Goal: Task Accomplishment & Management: Manage account settings

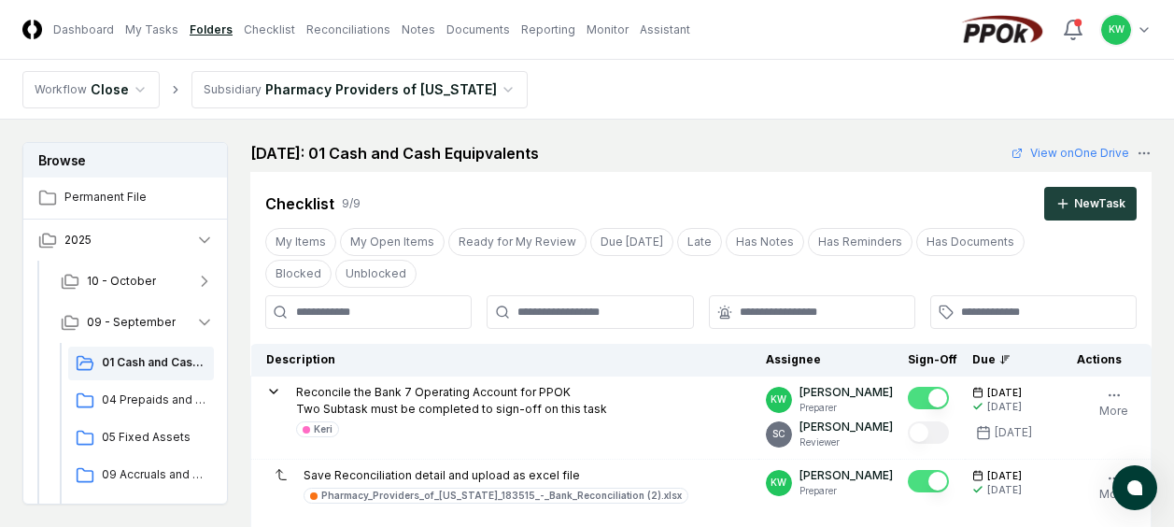
scroll to position [411, 0]
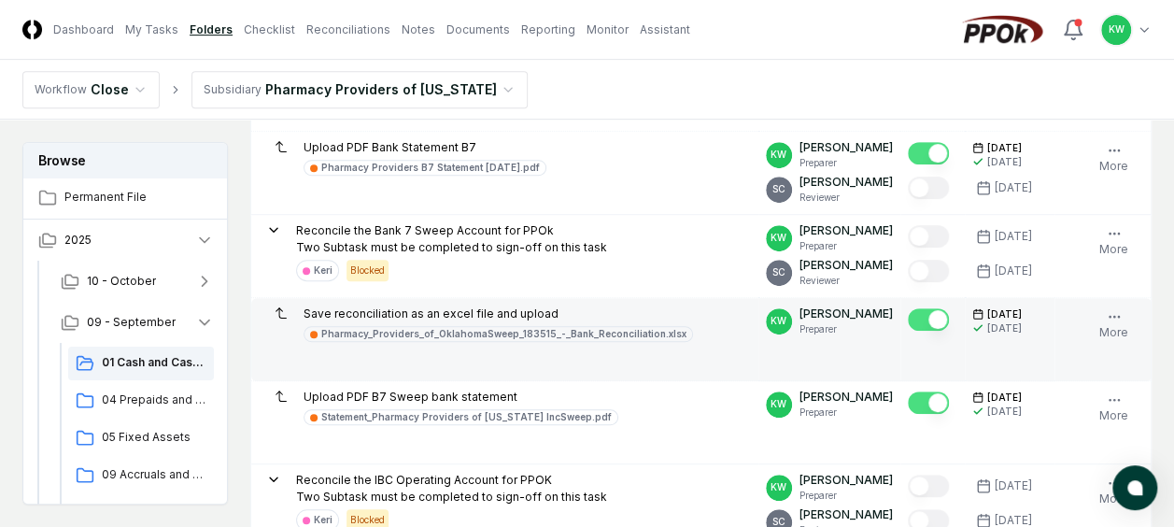
click at [614, 342] on td "Save reconciliation as an excel file and upload Pharmacy_Providers_of_OklahomaS…" at bounding box center [504, 339] width 507 height 83
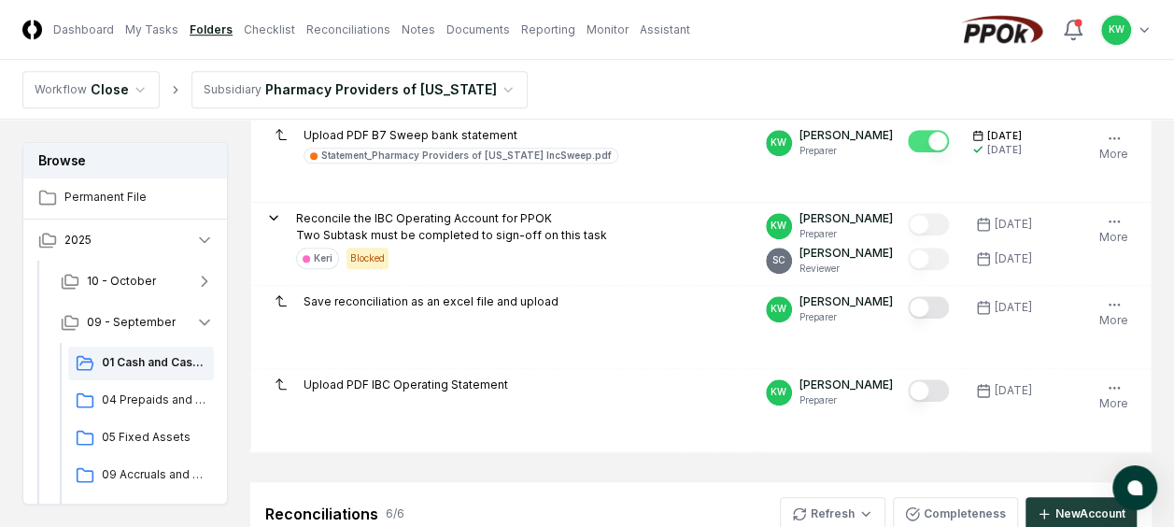
scroll to position [710, 0]
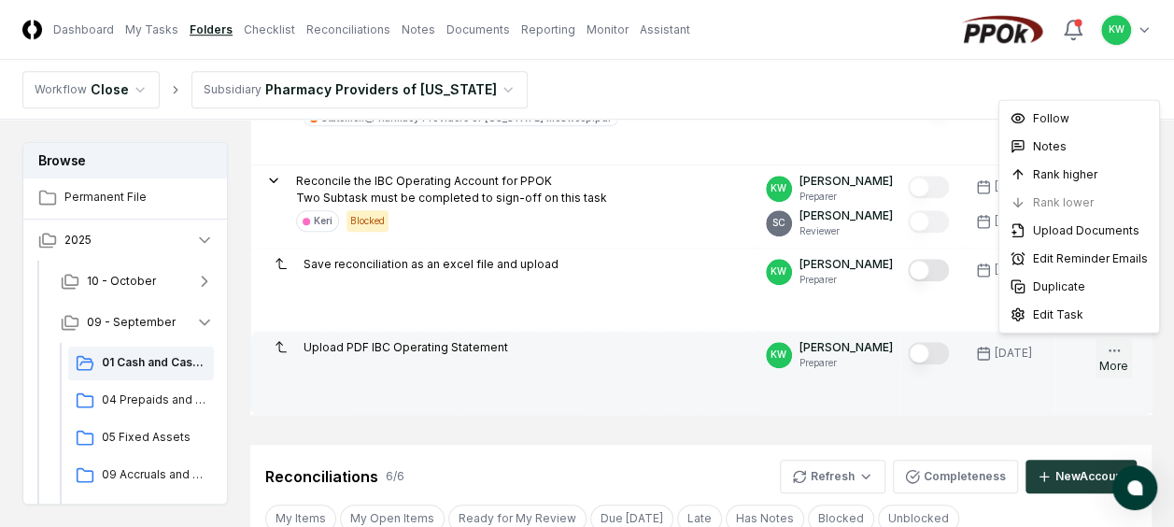
click at [1114, 344] on icon "button" at bounding box center [1113, 350] width 15 height 15
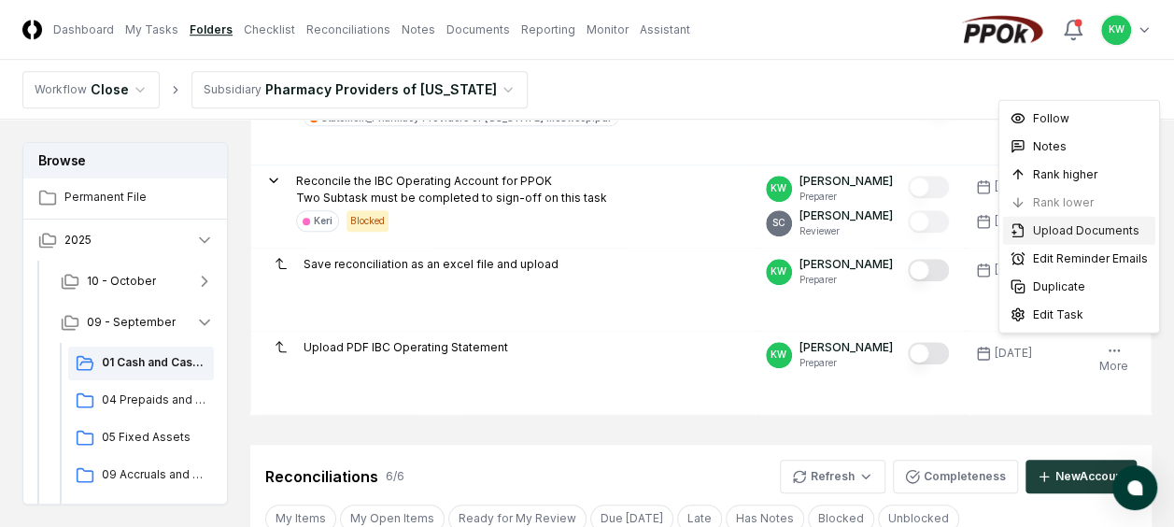
click at [1062, 230] on span "Upload Documents" at bounding box center [1086, 230] width 106 height 17
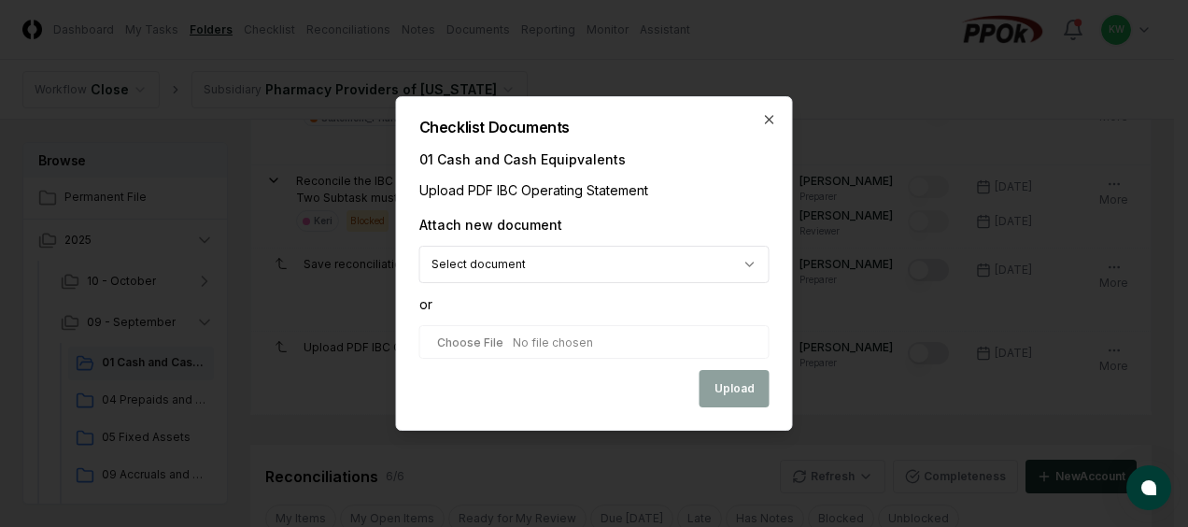
click at [609, 339] on input "file" at bounding box center [594, 342] width 350 height 34
type input "**********"
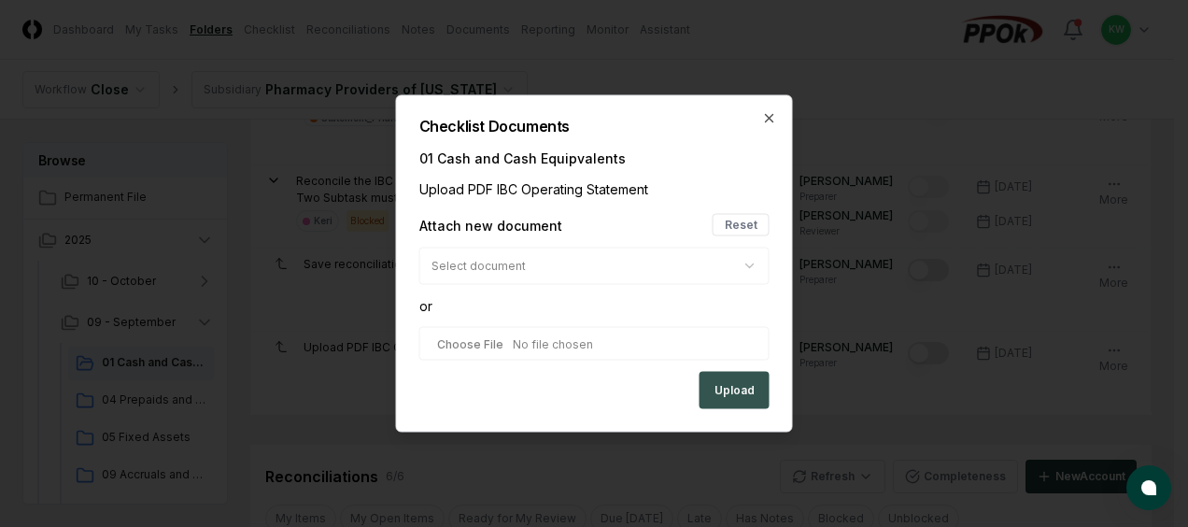
click at [739, 385] on button "Upload" at bounding box center [734, 390] width 70 height 37
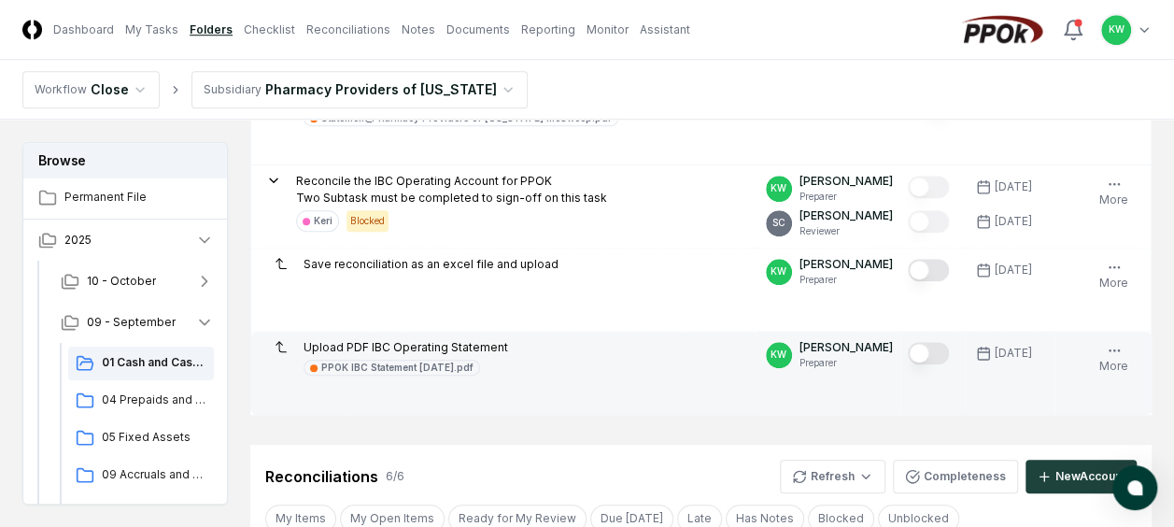
click at [943, 344] on button "Mark complete" at bounding box center [928, 353] width 41 height 22
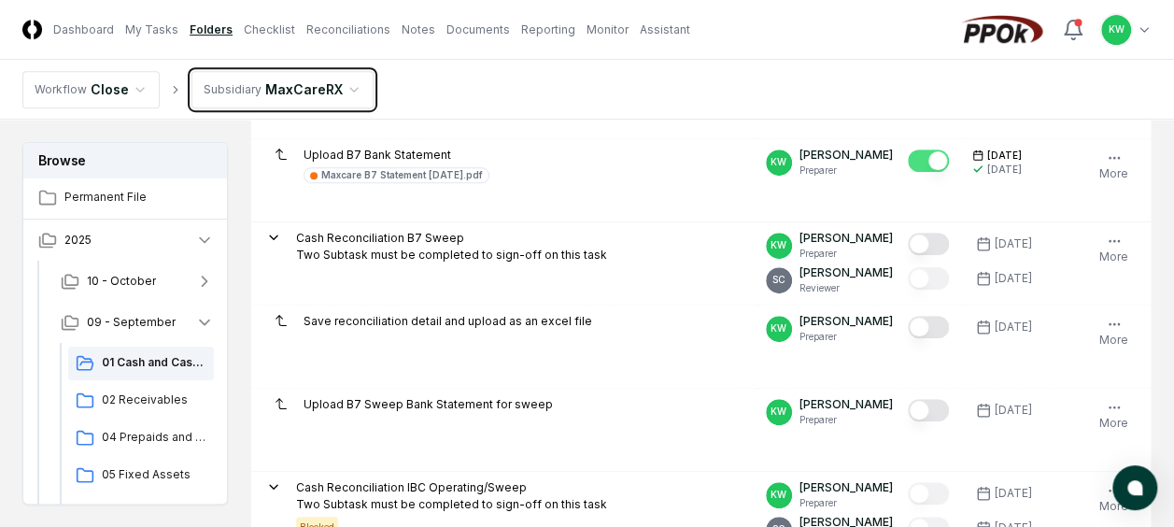
scroll to position [411, 0]
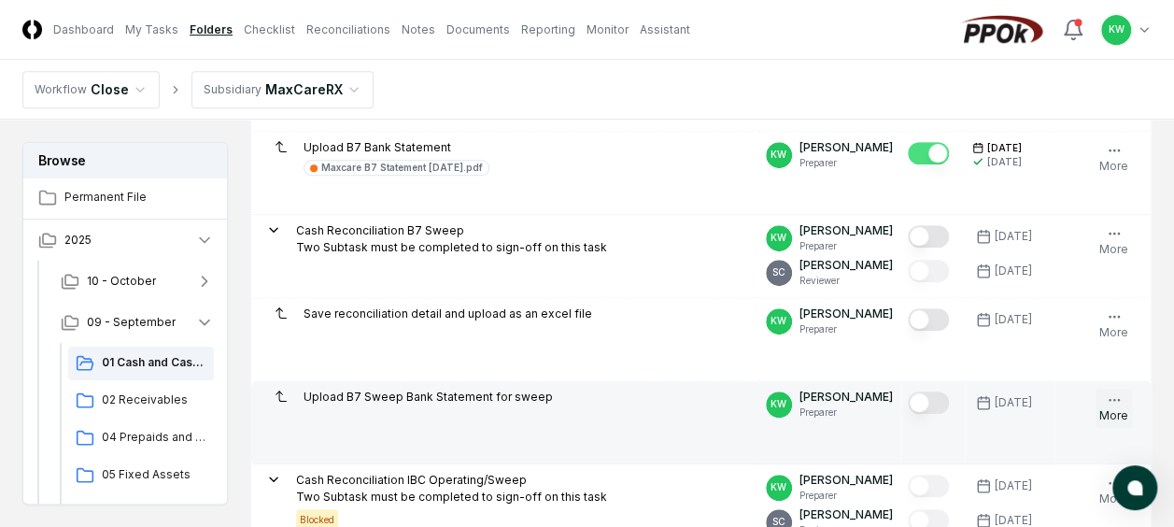
click at [1112, 397] on icon "button" at bounding box center [1113, 399] width 15 height 15
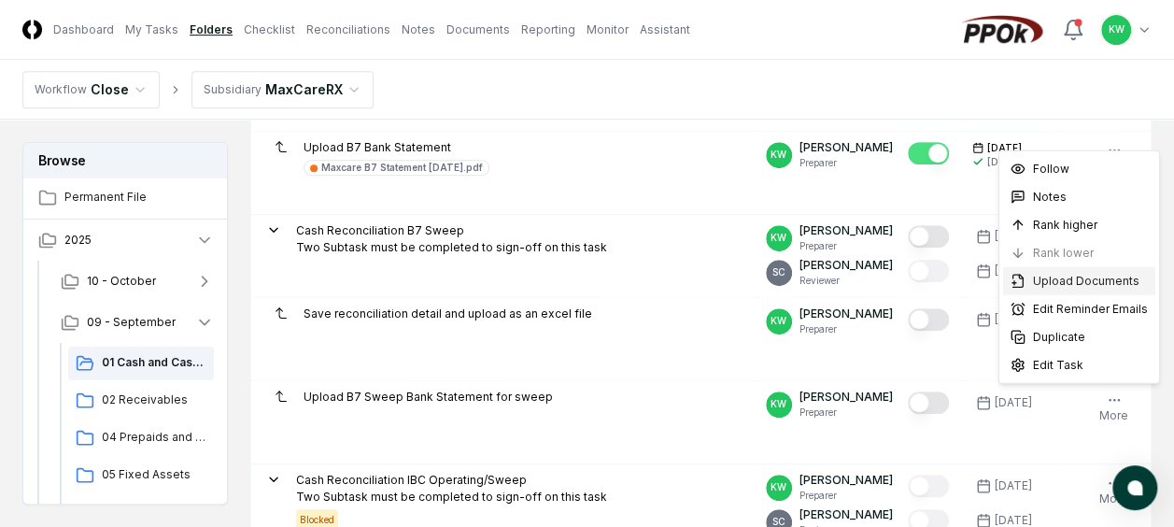
click at [1060, 275] on span "Upload Documents" at bounding box center [1086, 281] width 106 height 17
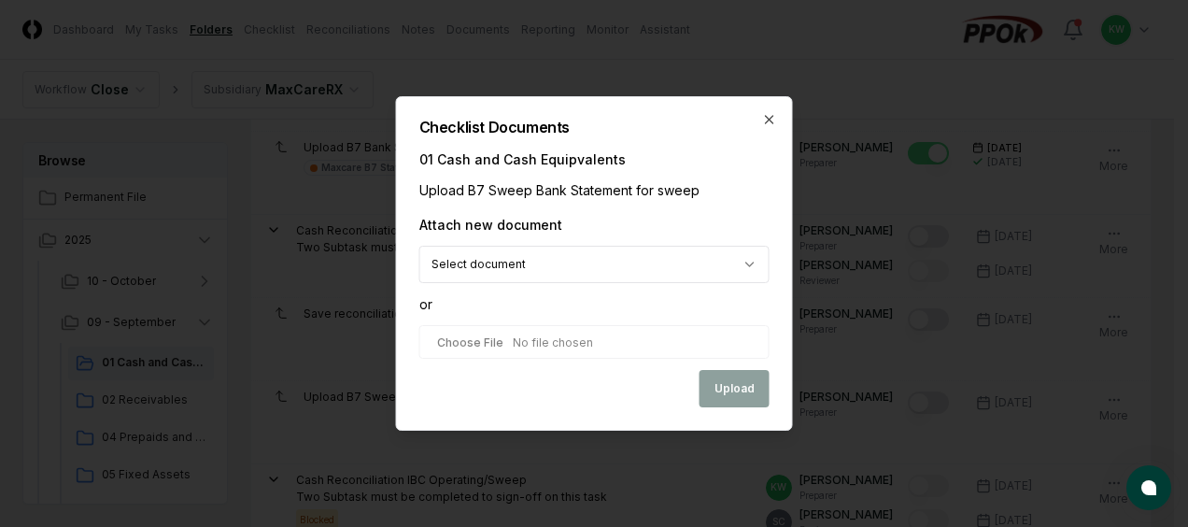
click at [540, 340] on input "file" at bounding box center [594, 342] width 350 height 34
type input "**********"
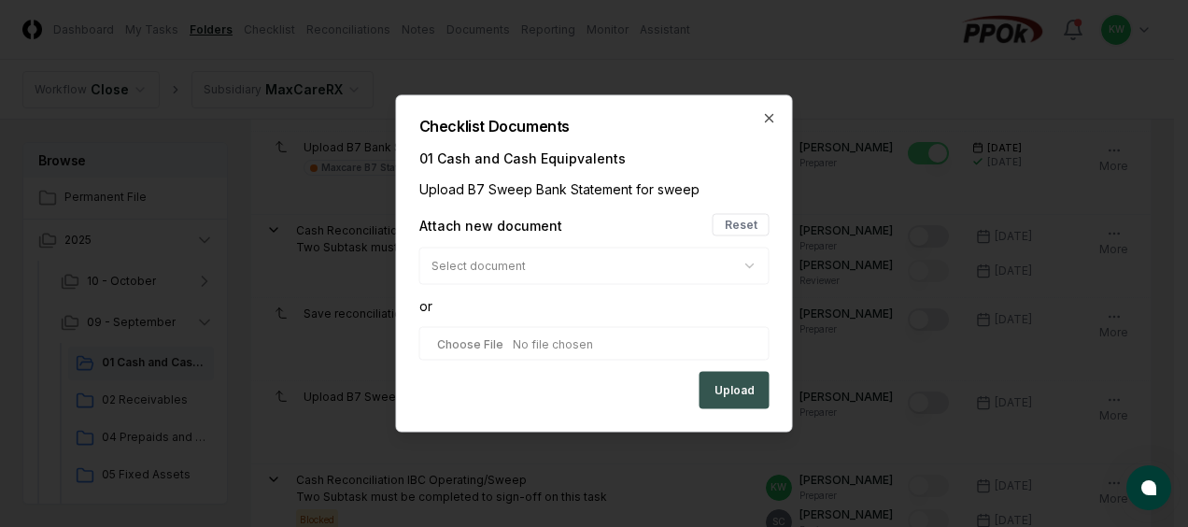
click at [734, 391] on button "Upload" at bounding box center [734, 390] width 70 height 37
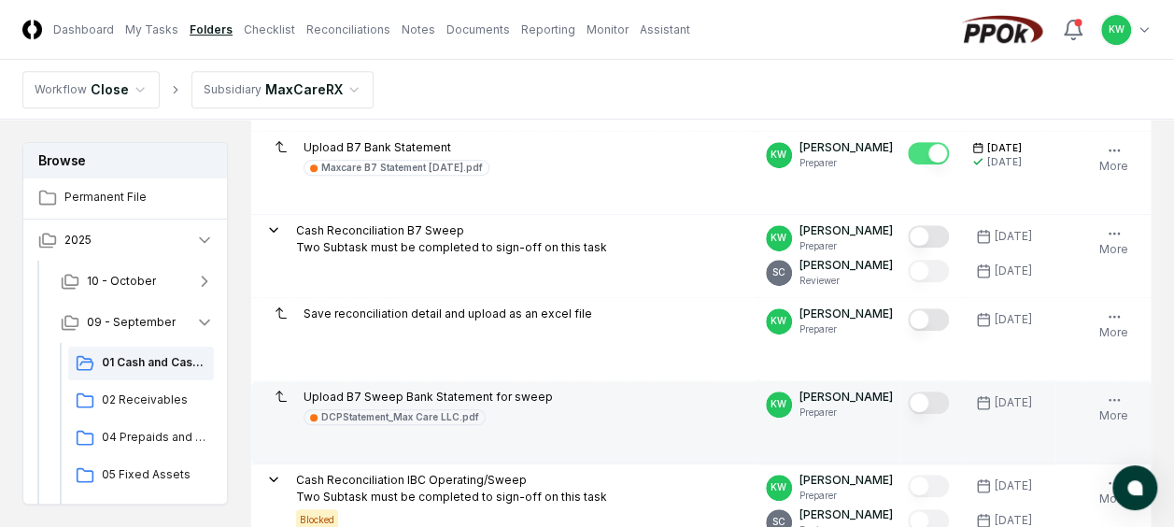
click at [936, 402] on button "Mark complete" at bounding box center [928, 402] width 41 height 22
click at [205, 323] on icon "button" at bounding box center [204, 322] width 9 height 5
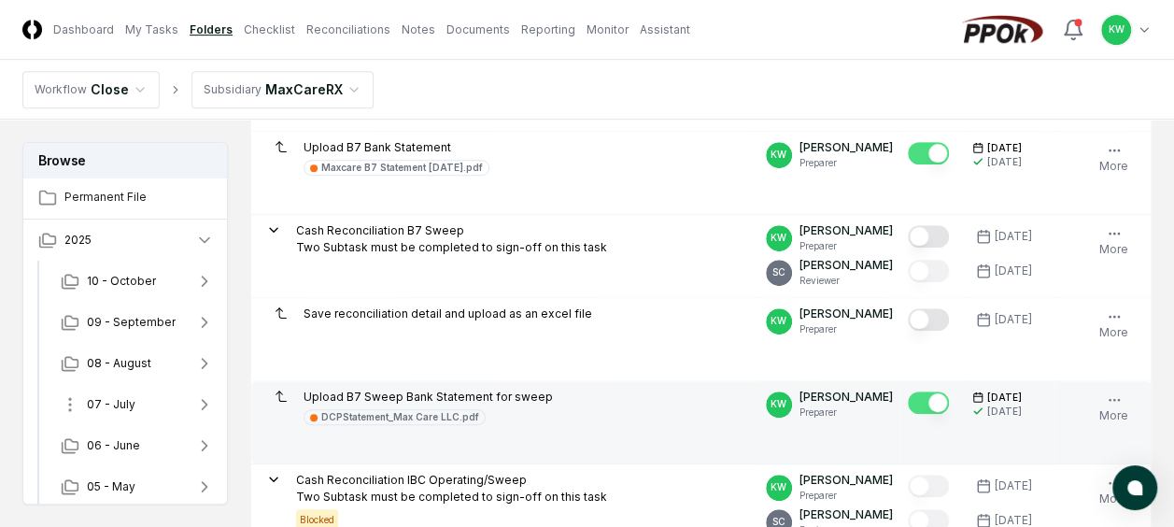
click at [204, 403] on icon "button" at bounding box center [205, 404] width 5 height 9
click at [149, 444] on span "01 Cash and Cash Equipvalents" at bounding box center [154, 444] width 105 height 17
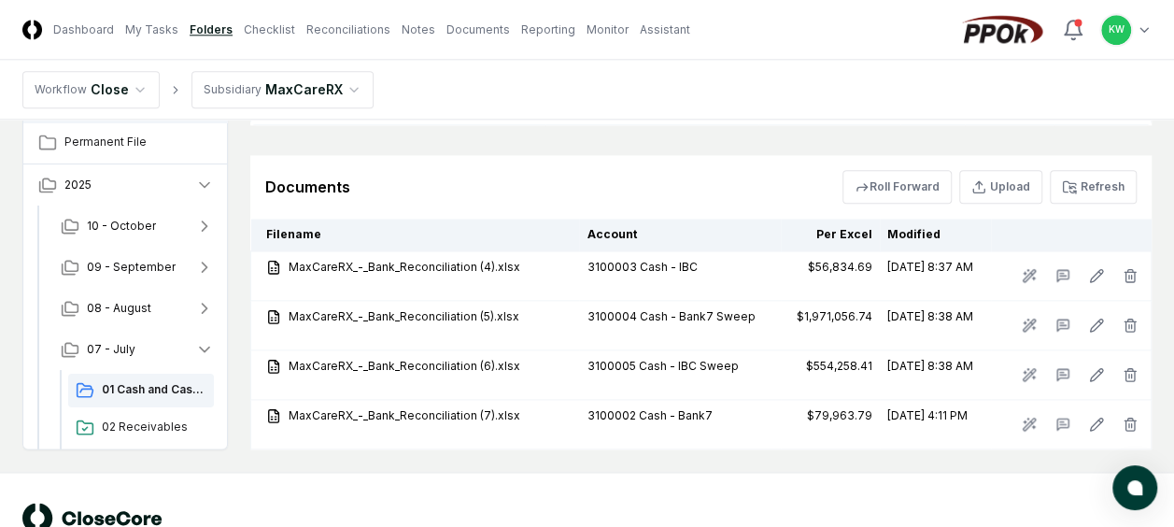
scroll to position [1046, 0]
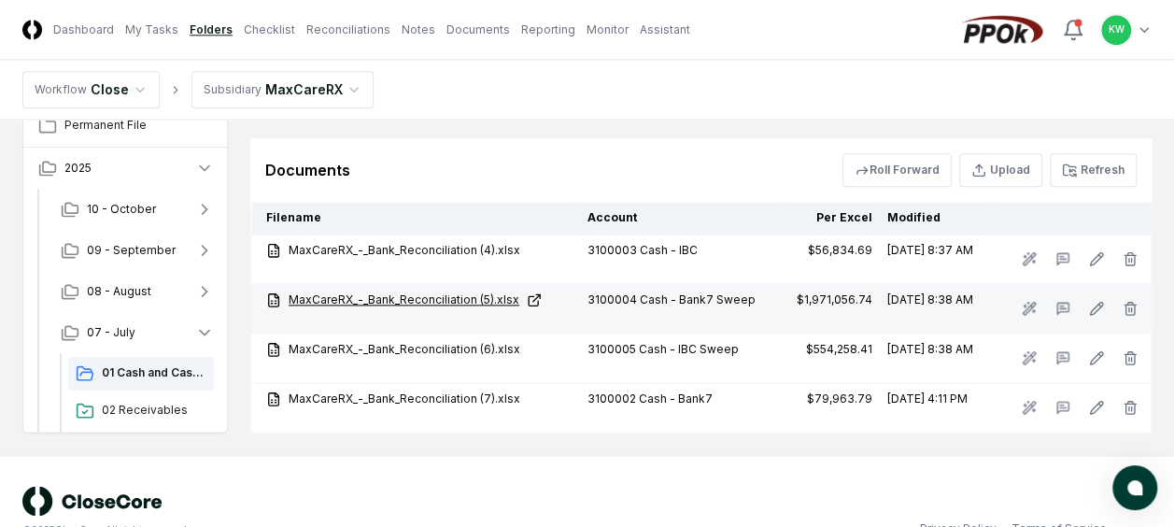
click at [396, 293] on link "MaxCareRX_-_Bank_Reconciliation (5).xlsx" at bounding box center [418, 299] width 305 height 17
